Goal: Task Accomplishment & Management: Use online tool/utility

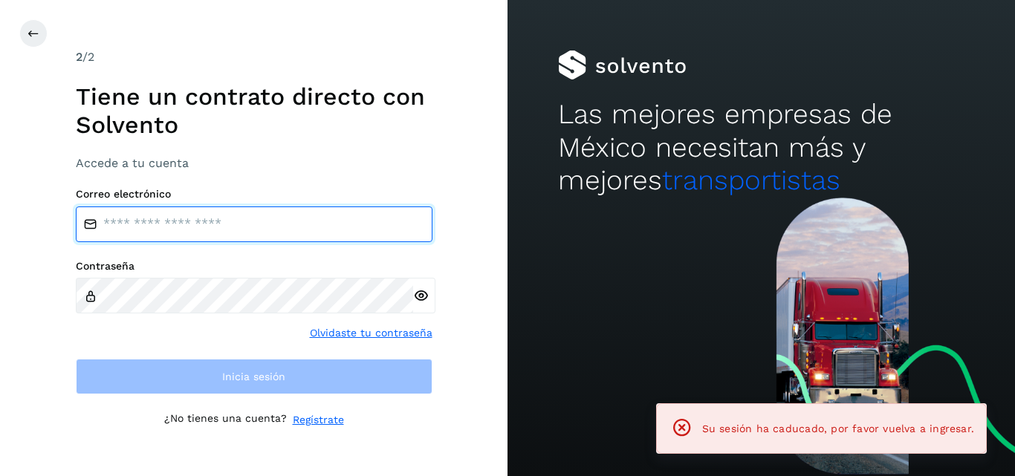
click at [335, 221] on input "email" at bounding box center [254, 225] width 357 height 36
type input "**********"
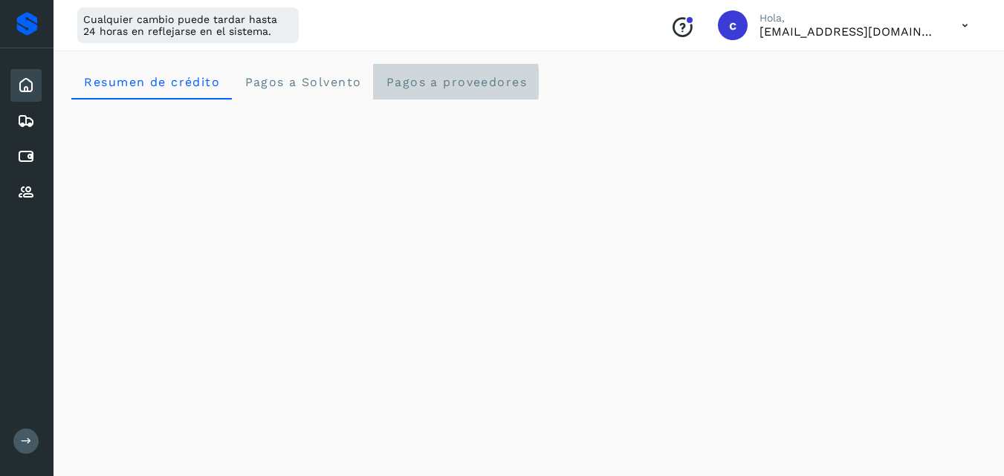
click at [415, 73] on proveedores "Pagos a proveedores" at bounding box center [456, 82] width 166 height 36
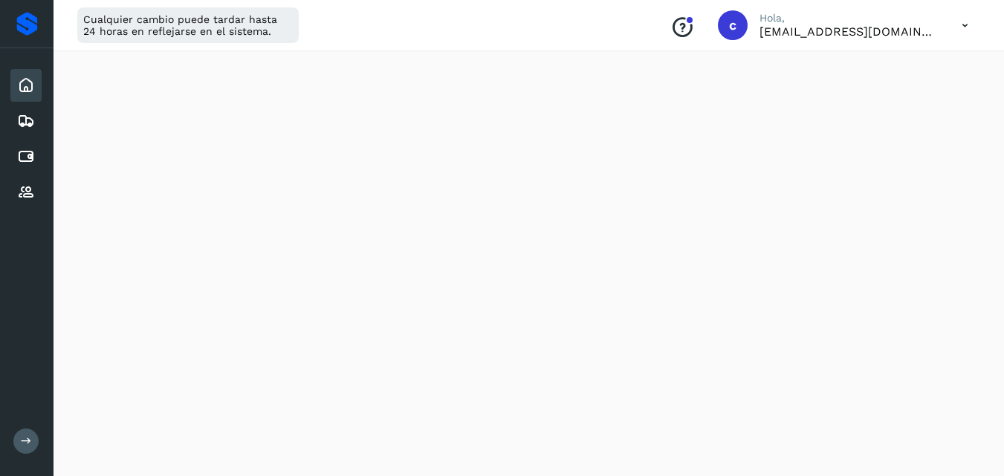
scroll to position [655, 0]
